Goal: Navigation & Orientation: Find specific page/section

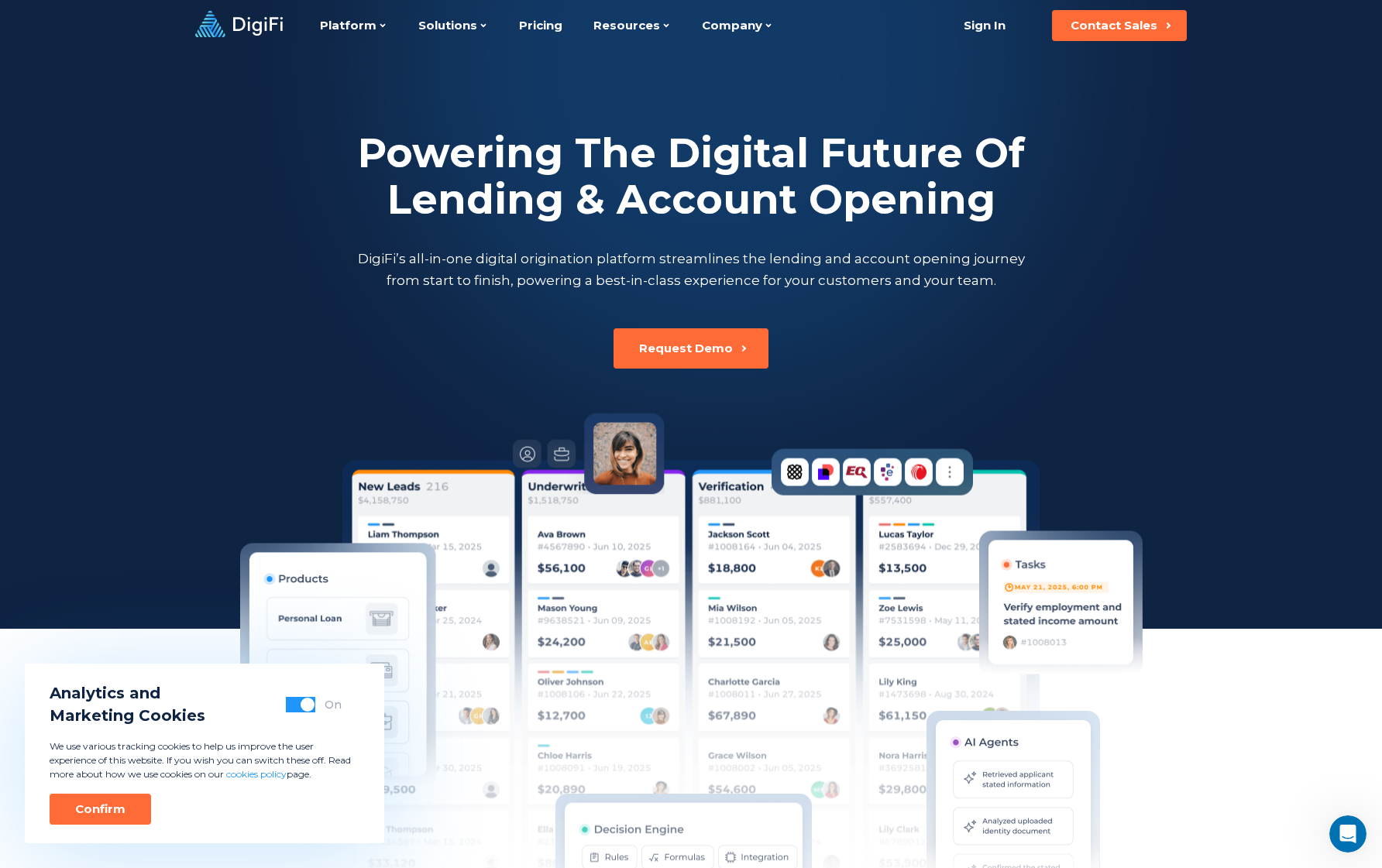
click at [1065, 150] on div "Powering The Digital Future Of Lending & Account Opening DigiFi’s all-in-one di…" at bounding box center [691, 210] width 860 height 161
click at [951, 388] on div "Powering The Digital Future Of Lending & Account Opening DigiFi’s all-in-one di…" at bounding box center [691, 479] width 860 height 856
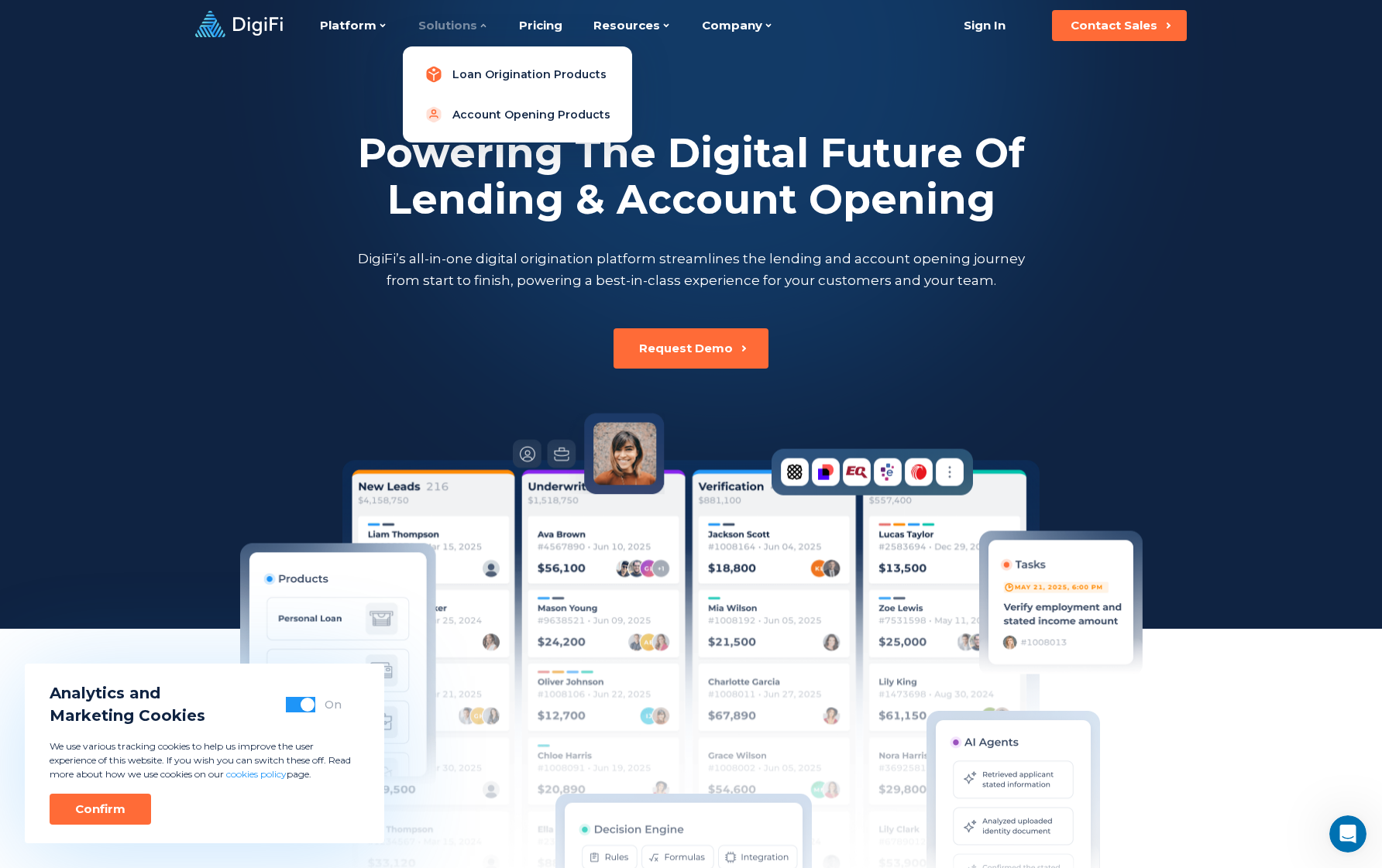
click at [474, 70] on link "Loan Origination Products" at bounding box center [517, 74] width 204 height 31
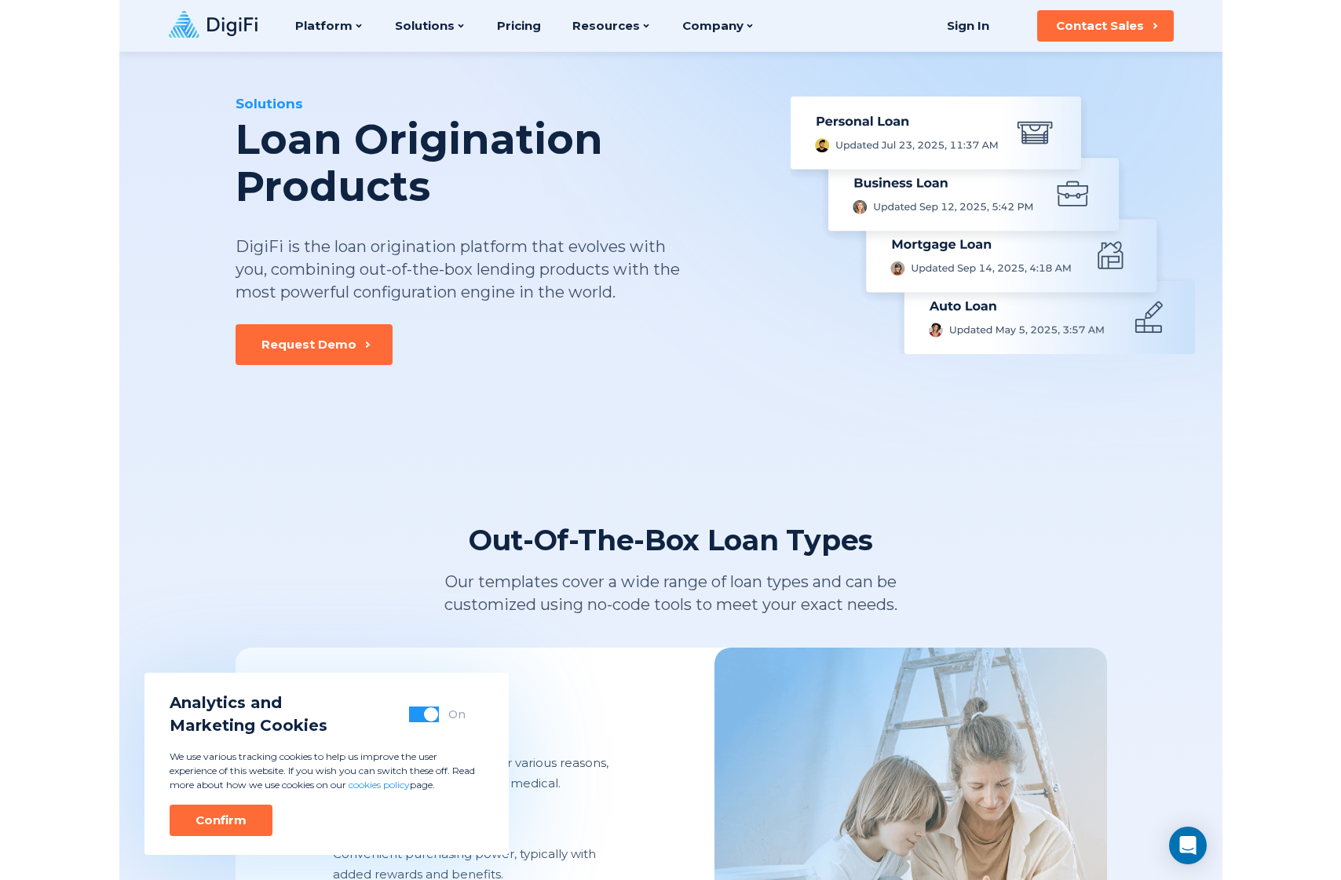
scroll to position [64, 0]
